Goal: Information Seeking & Learning: Learn about a topic

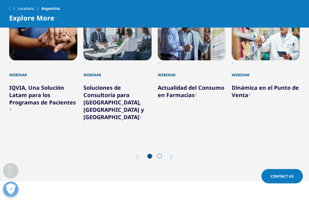
scroll to position [407, 0]
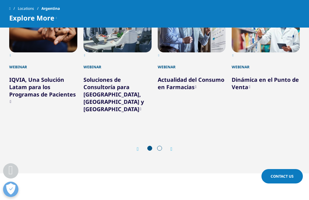
click at [172, 147] on icon "Next slide" at bounding box center [172, 149] width 2 height 5
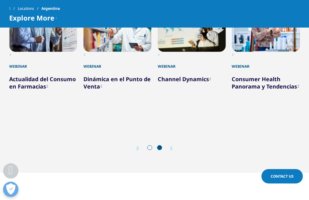
scroll to position [438, 0]
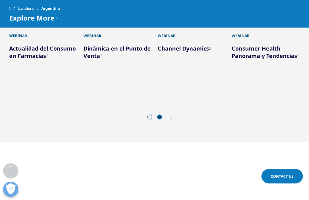
click at [172, 116] on icon "Next slide" at bounding box center [172, 118] width 2 height 5
click at [171, 116] on icon "Next slide" at bounding box center [172, 118] width 2 height 5
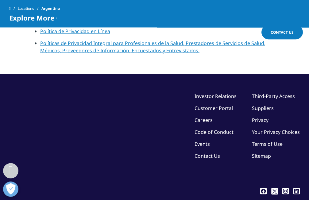
scroll to position [2324, 0]
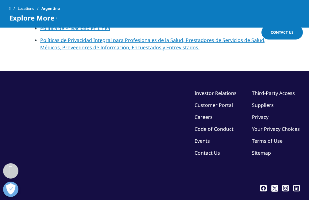
click at [211, 126] on link "Code of Conduct" at bounding box center [214, 129] width 39 height 7
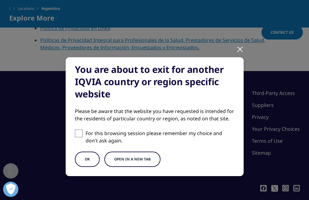
click at [238, 48] on div at bounding box center [240, 49] width 7 height 17
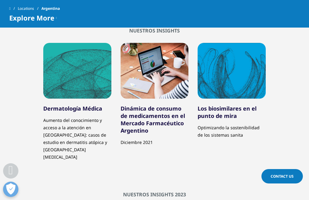
scroll to position [1510, 0]
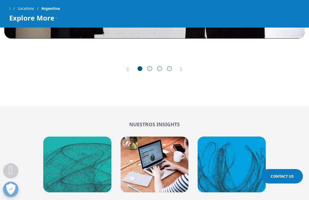
click at [53, 19] on span "Explore More" at bounding box center [31, 17] width 45 height 7
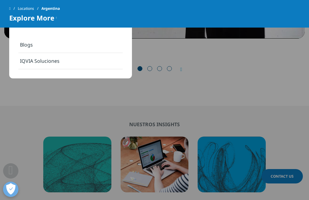
click at [31, 51] on link "Blogs" at bounding box center [70, 45] width 104 height 16
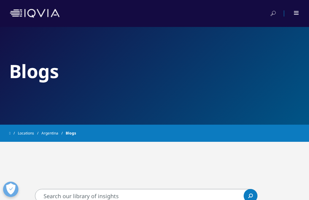
click at [293, 10] on div at bounding box center [154, 13] width 289 height 15
click at [296, 11] on div at bounding box center [292, 13] width 14 height 6
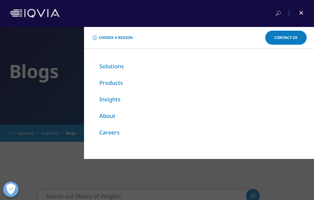
click at [108, 118] on link "About" at bounding box center [107, 115] width 16 height 7
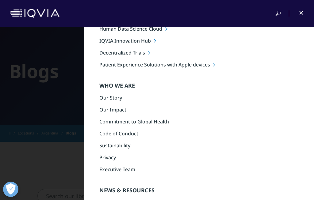
scroll to position [70, 0]
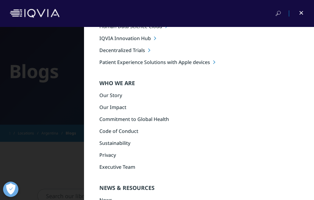
click at [99, 97] on link "Our Story" at bounding box center [110, 95] width 23 height 7
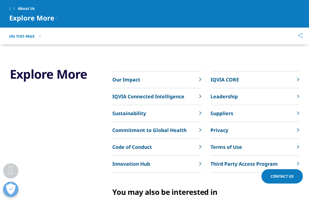
scroll to position [1315, 0]
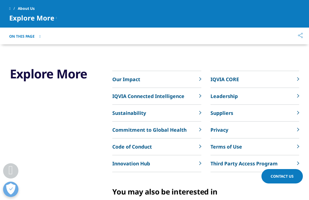
click at [133, 147] on p "​Code of Conduct" at bounding box center [132, 146] width 40 height 7
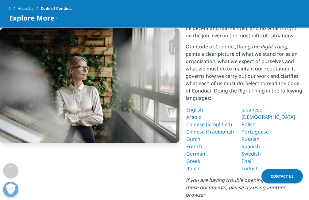
scroll to position [188, 0]
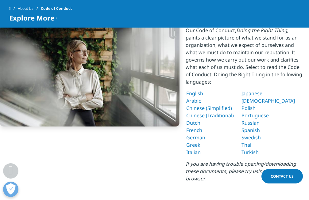
click at [260, 131] on span "Spanish" at bounding box center [251, 130] width 18 height 7
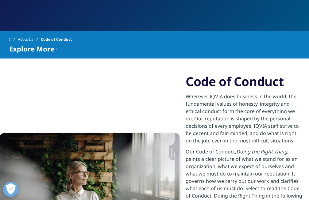
scroll to position [0, 0]
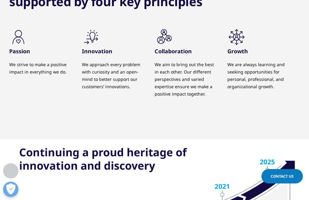
scroll to position [648, 0]
